Goal: Navigation & Orientation: Understand site structure

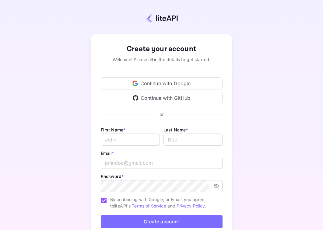
scroll to position [16, 0]
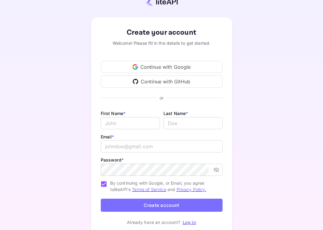
click at [165, 66] on div "Continue with Google" at bounding box center [162, 67] width 122 height 12
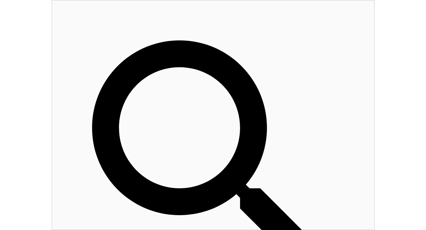
scroll to position [99, 151]
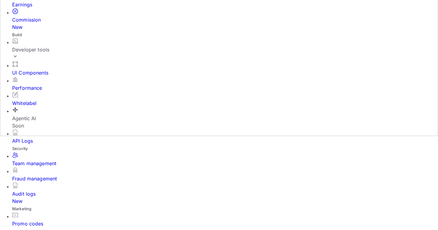
scroll to position [92, 0]
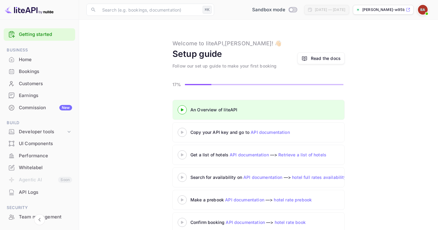
scroll to position [12, 0]
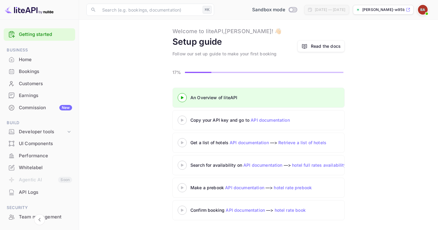
click at [184, 117] on div at bounding box center [182, 120] width 21 height 8
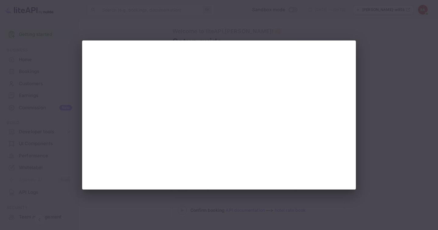
scroll to position [0, 0]
click at [384, 75] on div at bounding box center [219, 115] width 438 height 230
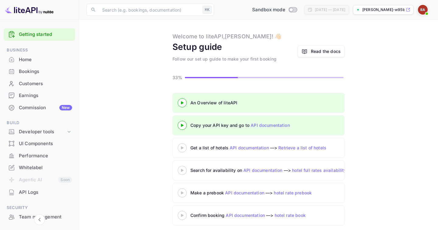
scroll to position [12, 0]
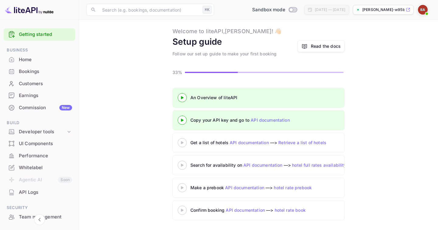
click at [37, 110] on div "Commission New" at bounding box center [45, 107] width 53 height 7
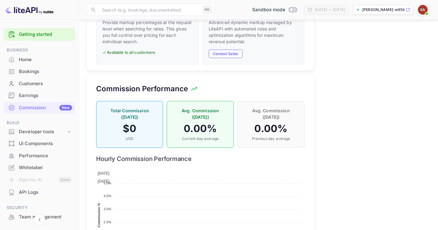
scroll to position [424, 0]
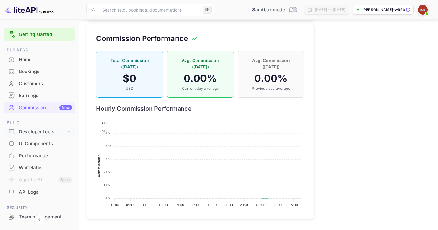
click at [51, 133] on div "Developer tools" at bounding box center [42, 131] width 47 height 7
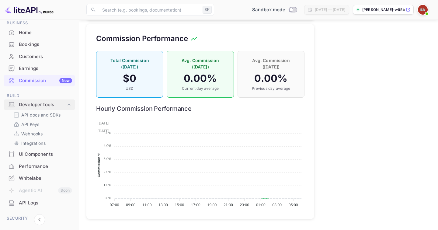
scroll to position [29, 0]
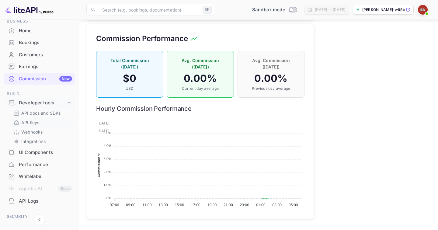
click at [37, 120] on p "API Keys" at bounding box center [30, 122] width 18 height 6
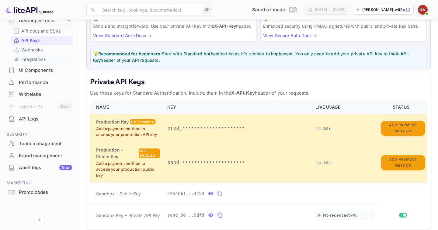
scroll to position [113, 0]
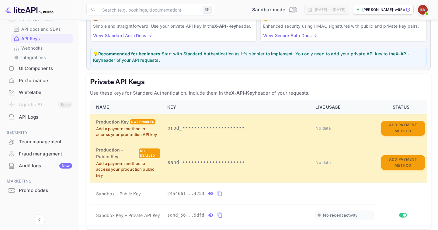
click at [45, 156] on div "Fraud management" at bounding box center [45, 154] width 53 height 7
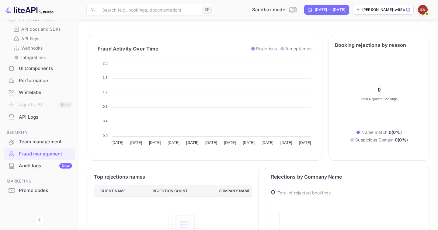
scroll to position [70, 0]
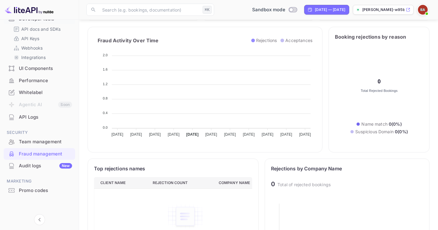
click at [35, 193] on div "Promo codes" at bounding box center [45, 190] width 53 height 7
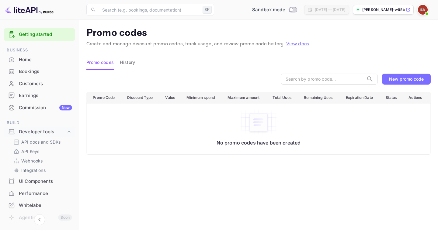
click at [42, 61] on div "Home" at bounding box center [45, 59] width 53 height 7
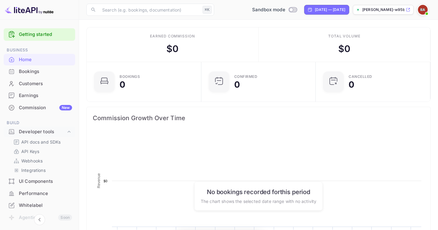
scroll to position [99, 111]
click at [43, 70] on div "Bookings" at bounding box center [45, 71] width 53 height 7
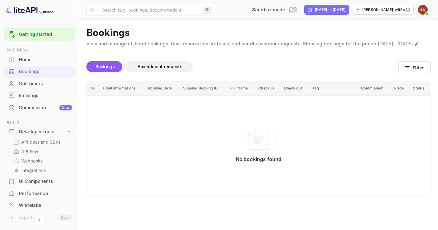
click at [30, 85] on div "Customers" at bounding box center [45, 83] width 53 height 7
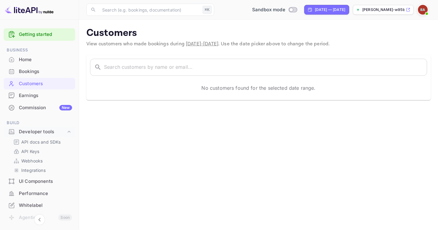
click at [34, 101] on div "Earnings" at bounding box center [40, 96] width 72 height 12
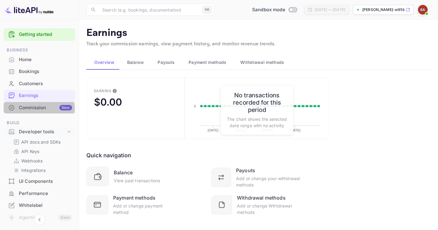
click at [37, 109] on div "Commission New" at bounding box center [45, 107] width 53 height 7
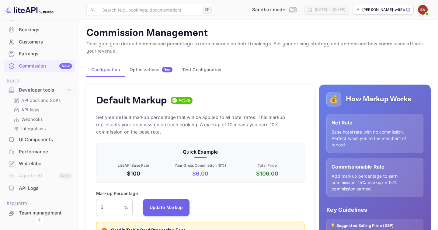
scroll to position [44, 0]
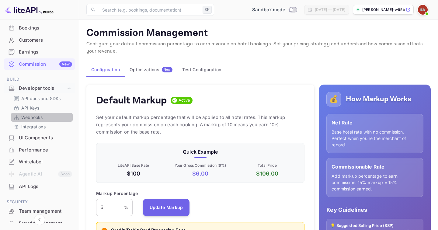
click at [42, 116] on p "Webhooks" at bounding box center [31, 117] width 21 height 6
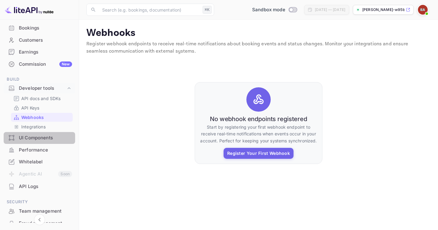
click at [48, 141] on div "UI Components" at bounding box center [45, 138] width 53 height 7
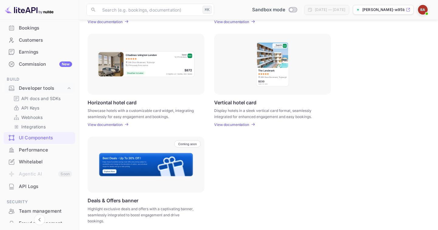
scroll to position [180, 0]
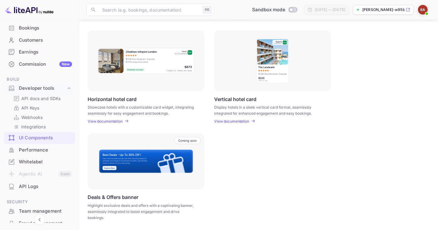
click at [42, 151] on div "Performance" at bounding box center [45, 150] width 53 height 7
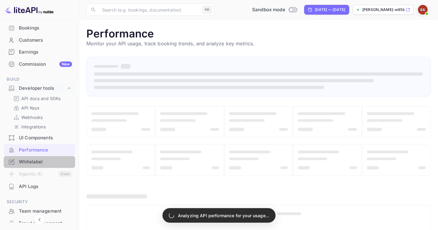
click at [40, 162] on div "Whitelabel" at bounding box center [45, 162] width 53 height 7
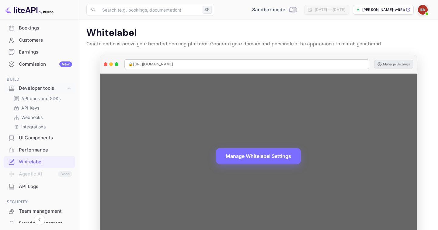
click at [389, 64] on button "Manage Settings" at bounding box center [393, 64] width 39 height 9
